Goal: Manage account settings

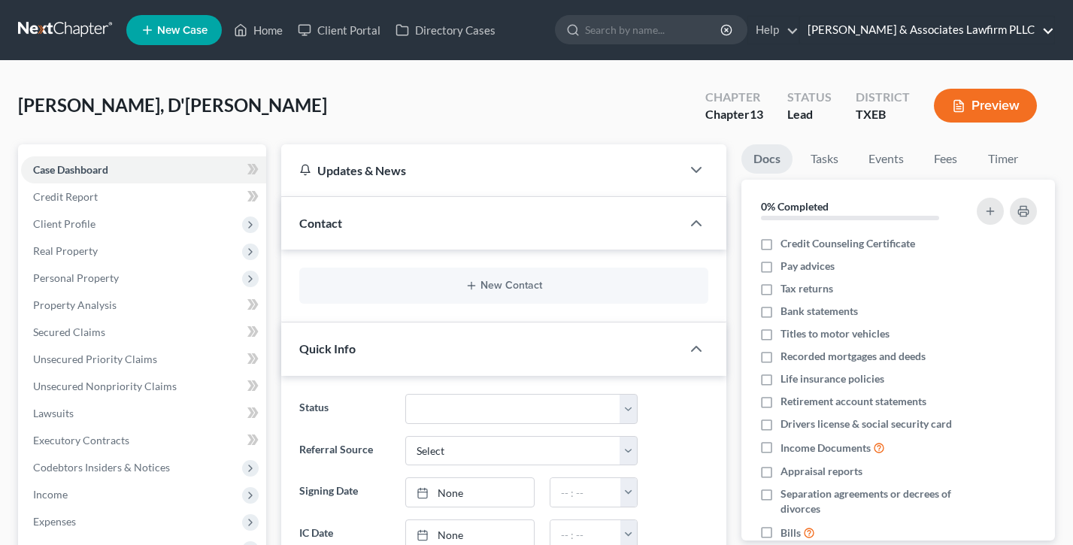
click at [970, 33] on link "[PERSON_NAME] & Associates Lawfirm PLLC" at bounding box center [927, 30] width 254 height 27
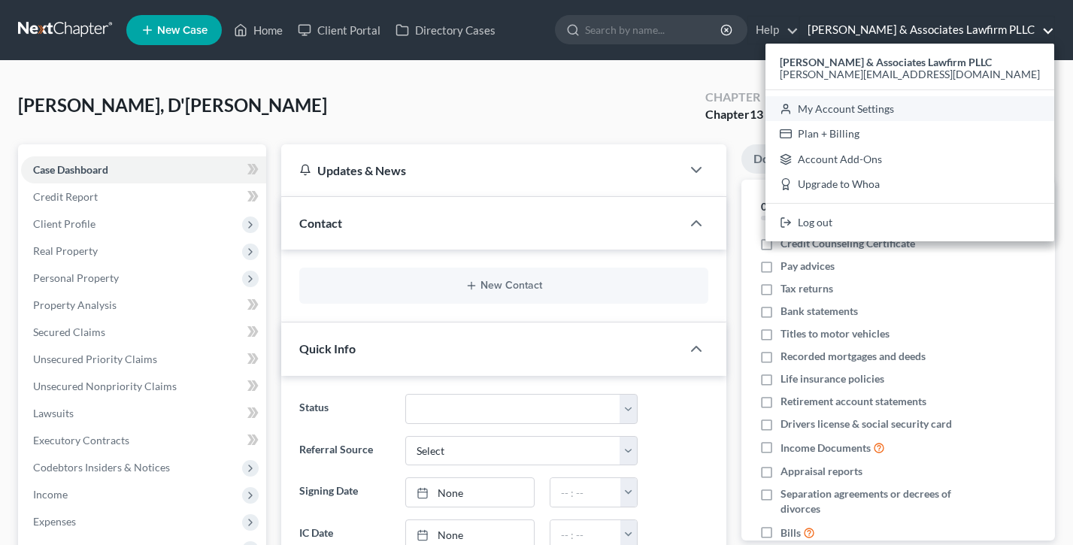
click at [917, 108] on link "My Account Settings" at bounding box center [909, 109] width 289 height 26
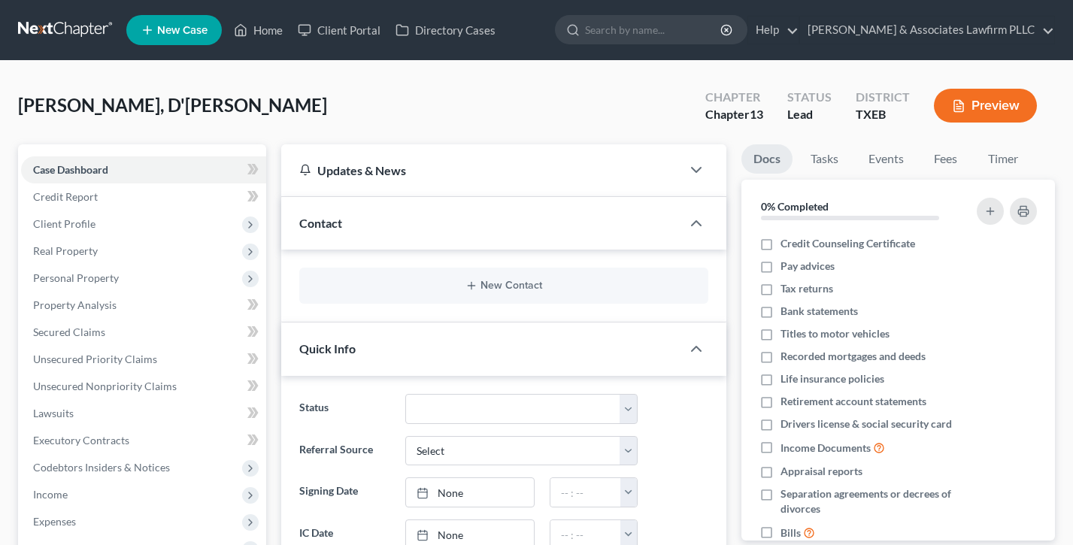
select select "24"
select select "45"
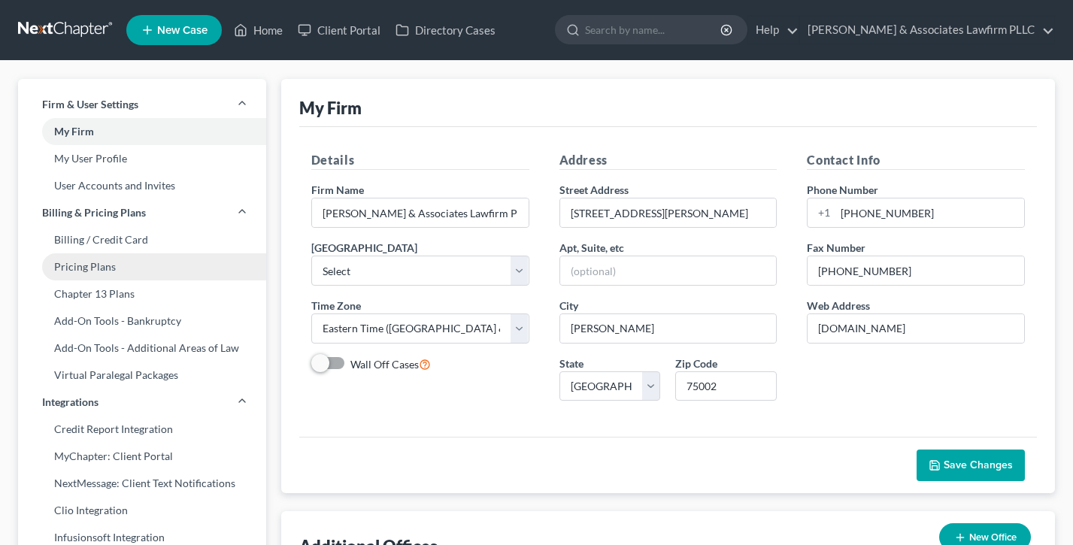
click at [132, 277] on link "Pricing Plans" at bounding box center [142, 266] width 248 height 27
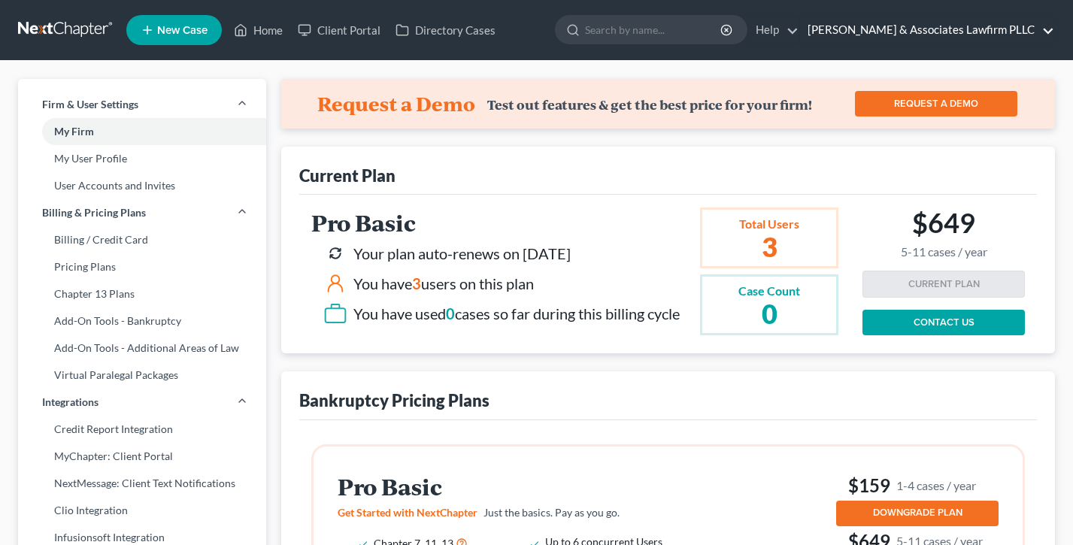
click at [928, 23] on link "[PERSON_NAME] & Associates Lawfirm PLLC" at bounding box center [927, 30] width 254 height 27
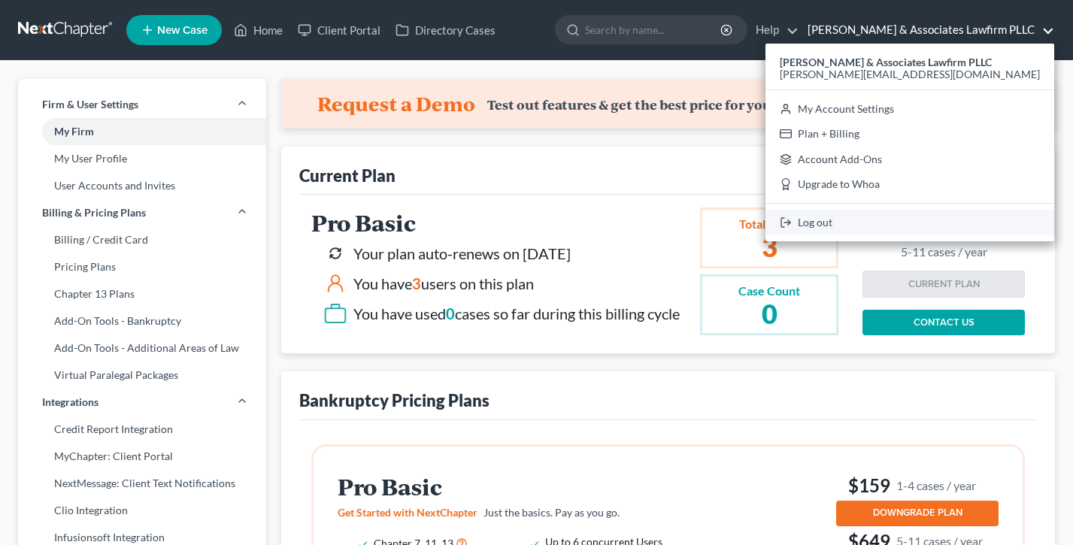
drag, startPoint x: 947, startPoint y: 226, endPoint x: 796, endPoint y: 199, distance: 153.7
click at [947, 226] on link "Log out" at bounding box center [909, 223] width 289 height 26
